Goal: Transaction & Acquisition: Book appointment/travel/reservation

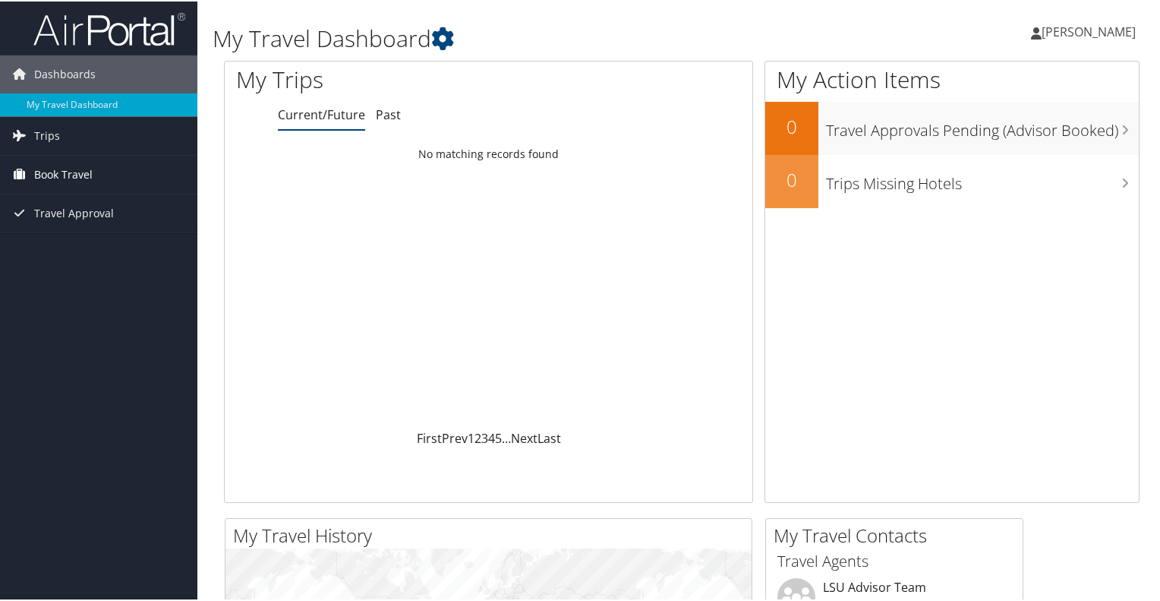
click at [82, 162] on span "Book Travel" at bounding box center [63, 173] width 58 height 38
click at [134, 251] on link "Travel Approval" at bounding box center [98, 257] width 197 height 38
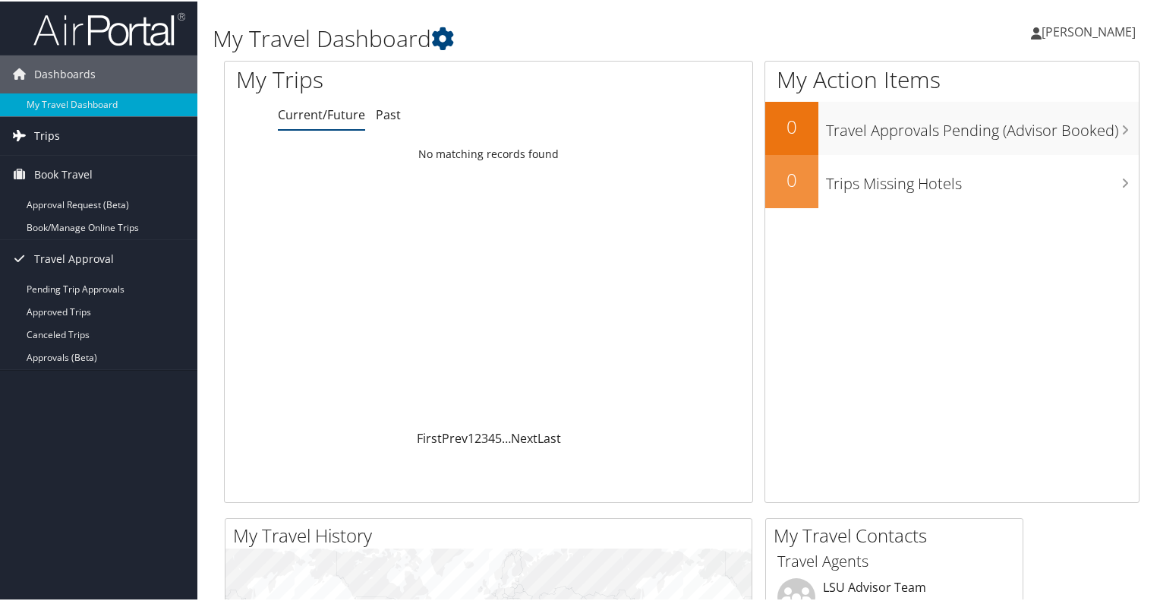
click at [91, 134] on link "Trips" at bounding box center [98, 134] width 197 height 38
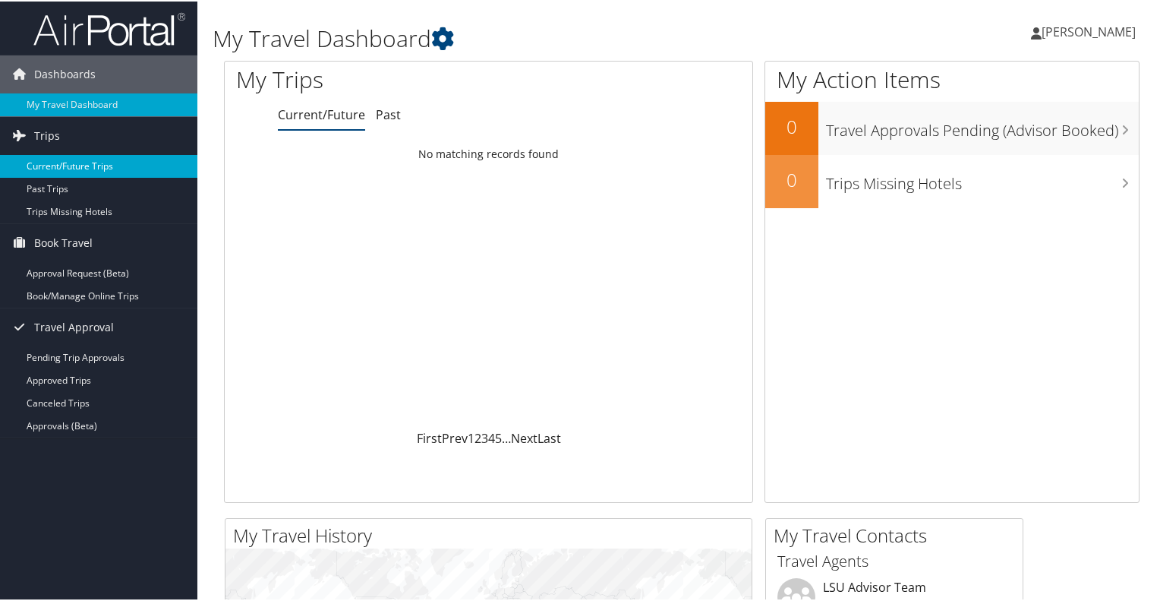
click at [94, 157] on link "Current/Future Trips" at bounding box center [98, 164] width 197 height 23
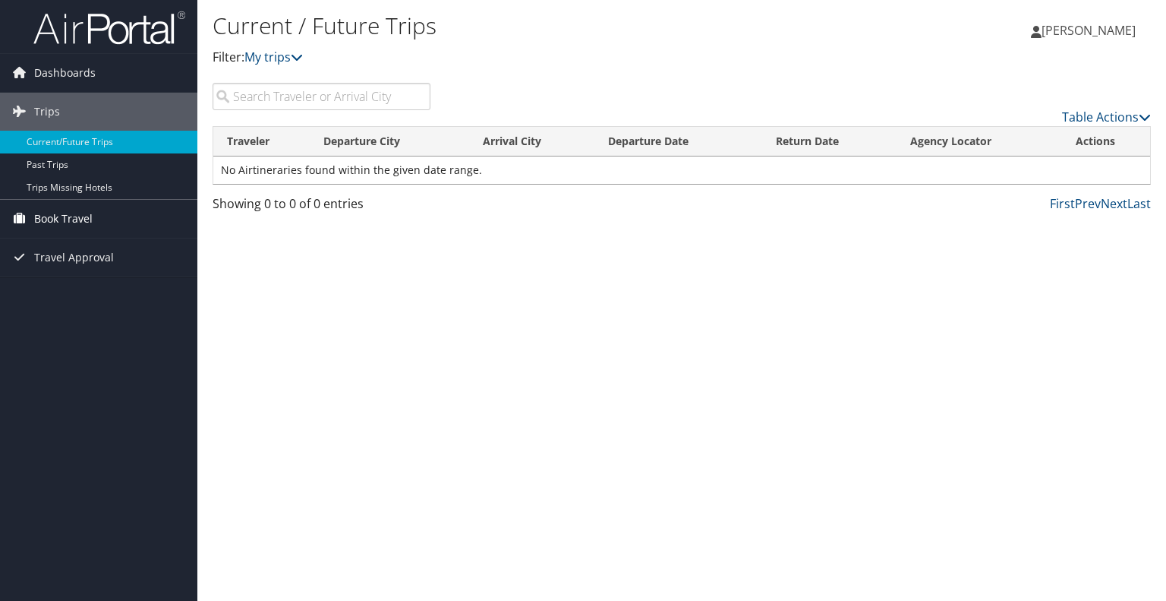
click at [81, 215] on span "Book Travel" at bounding box center [63, 219] width 58 height 38
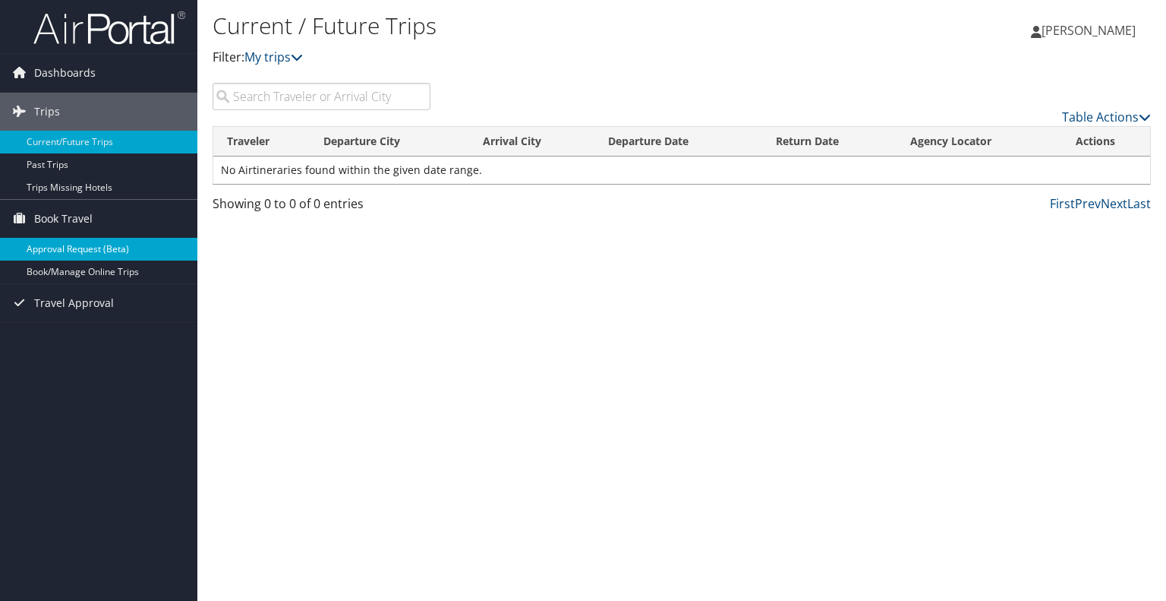
click at [98, 244] on link "Approval Request (Beta)" at bounding box center [98, 249] width 197 height 23
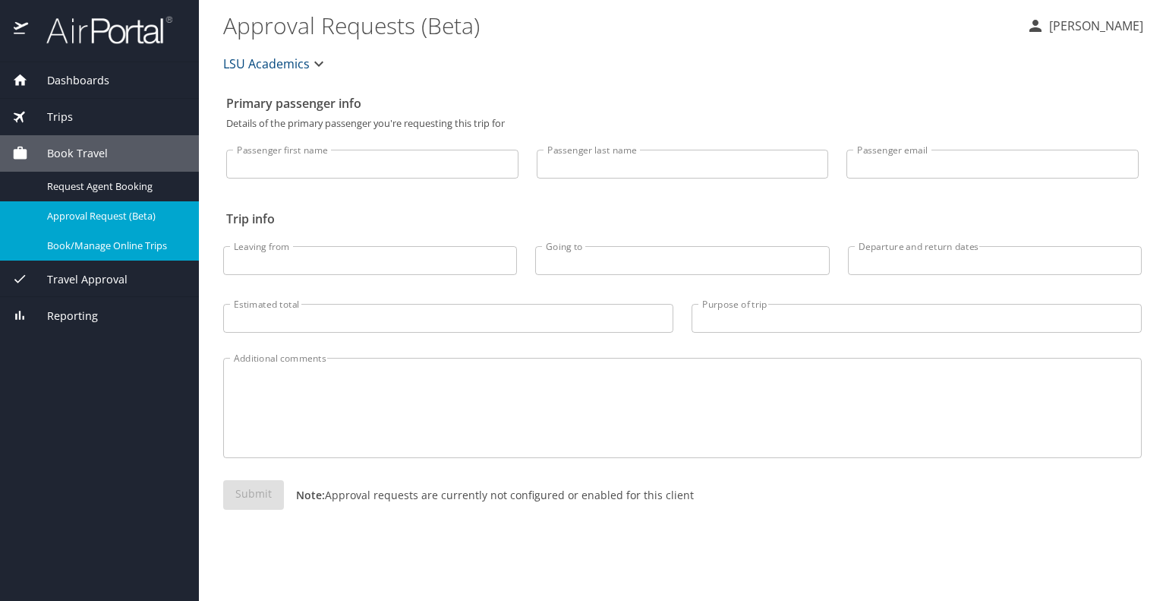
click at [96, 247] on span "Book/Manage Online Trips" at bounding box center [114, 245] width 134 height 14
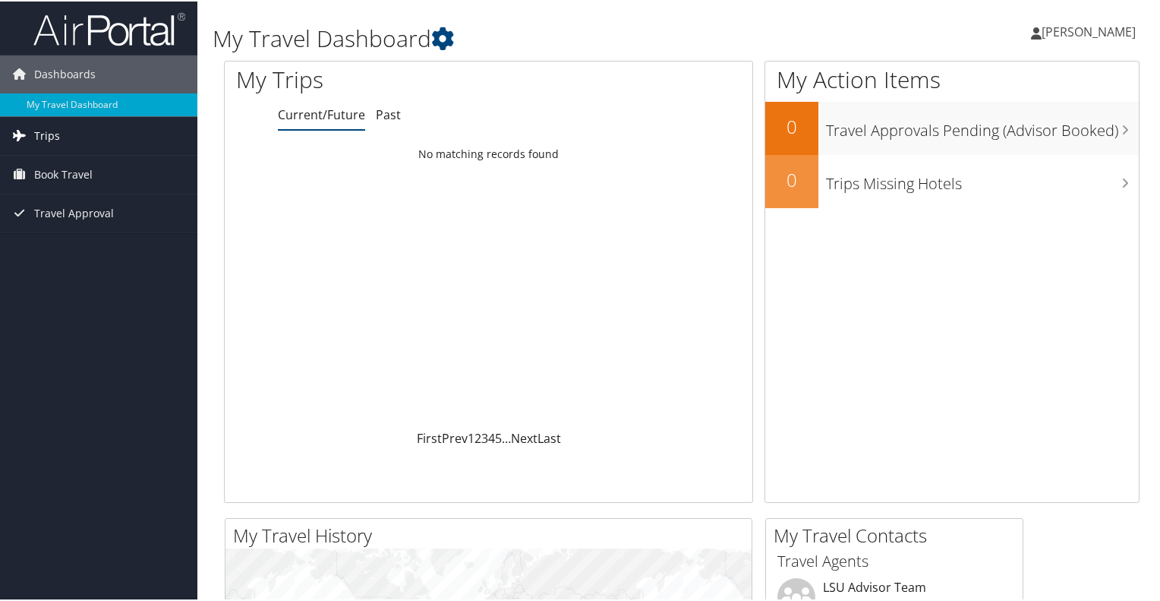
click at [66, 144] on link "Trips" at bounding box center [98, 134] width 197 height 38
click at [87, 241] on span "Book Travel" at bounding box center [63, 241] width 58 height 38
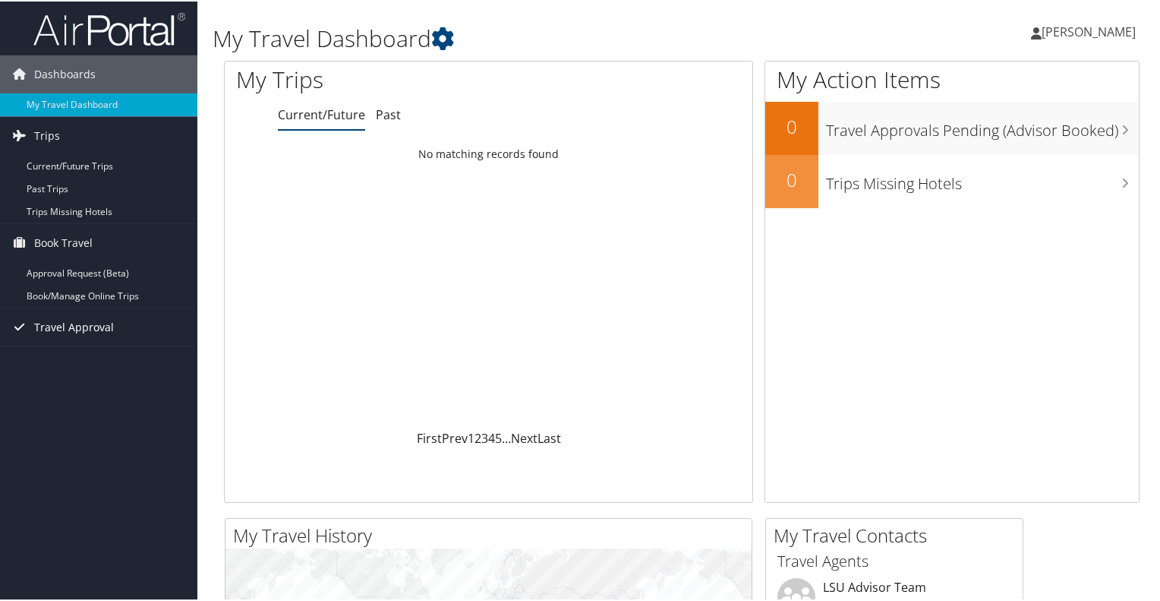
click at [88, 317] on span "Travel Approval" at bounding box center [74, 326] width 80 height 38
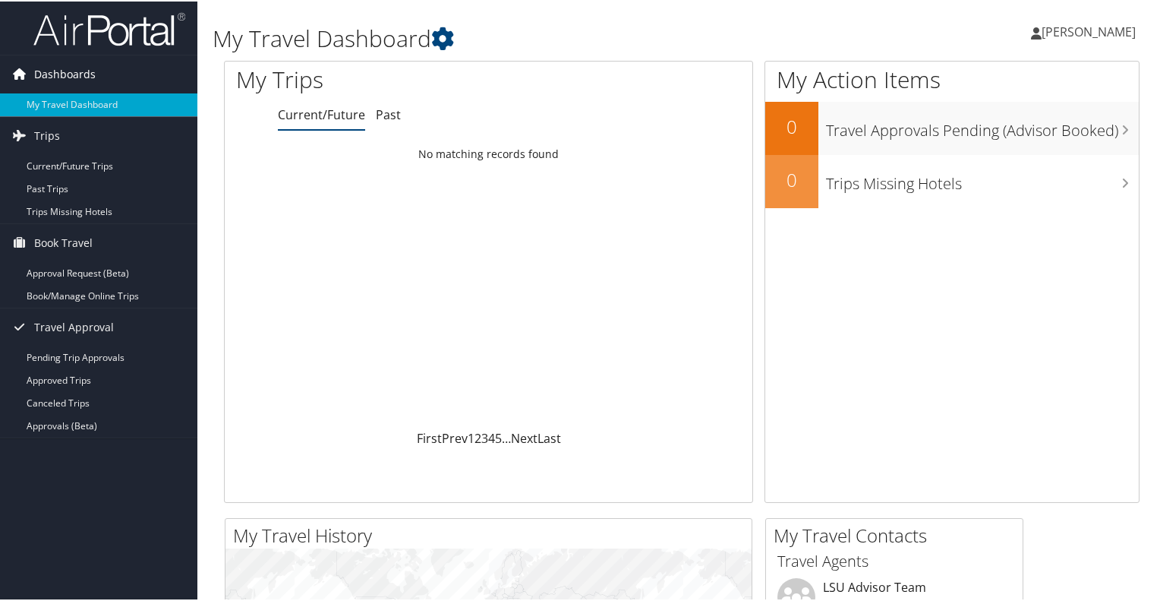
click at [102, 62] on link "Dashboards" at bounding box center [98, 73] width 197 height 38
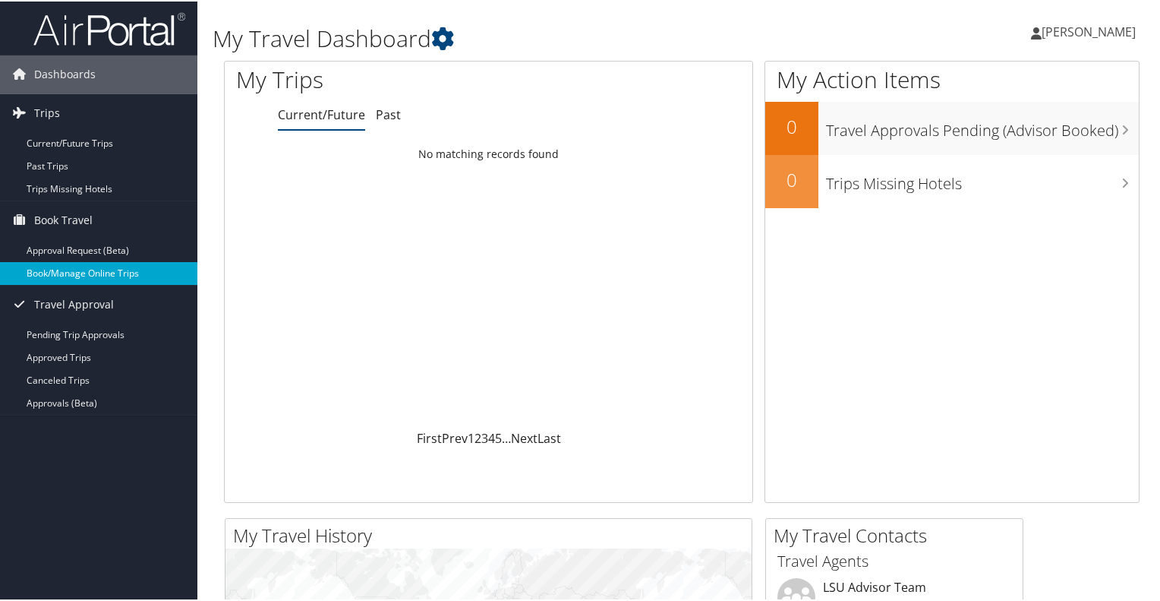
click at [121, 276] on link "Book/Manage Online Trips" at bounding box center [98, 271] width 197 height 23
